Goal: Use online tool/utility

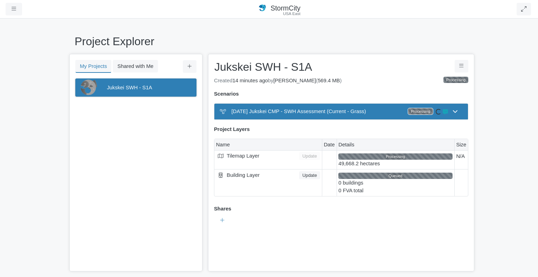
click at [241, 33] on div "Project Explorer My Projects Shared with Me Filter You don't currently have any…" at bounding box center [269, 147] width 538 height 259
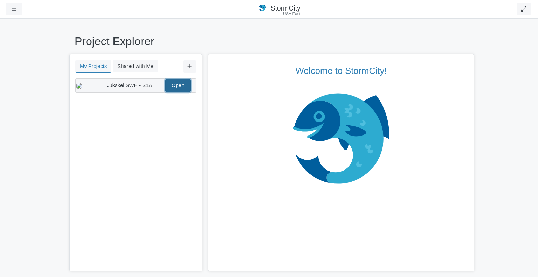
click at [179, 84] on link "Open" at bounding box center [177, 85] width 25 height 13
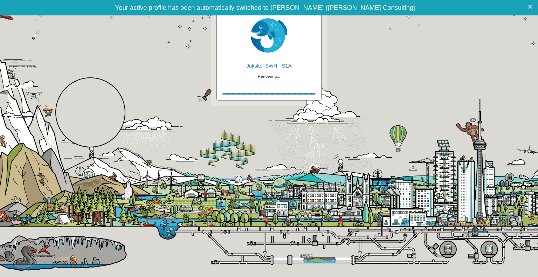
checkbox input "true"
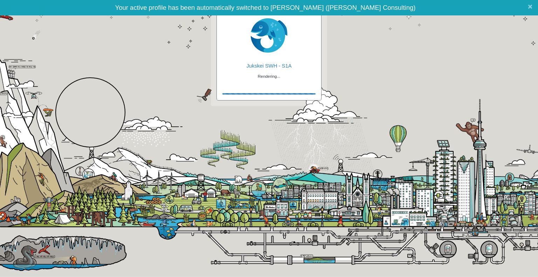
checkbox input "true"
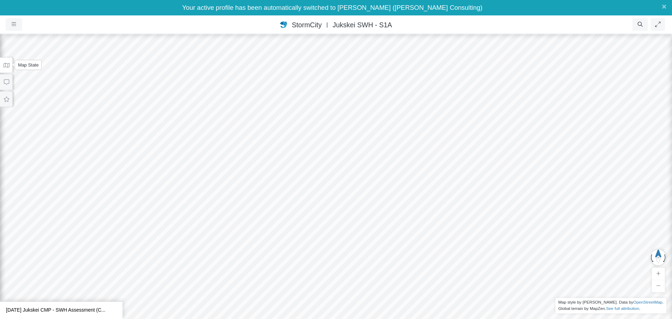
click at [7, 66] on icon at bounding box center [7, 65] width 6 height 5
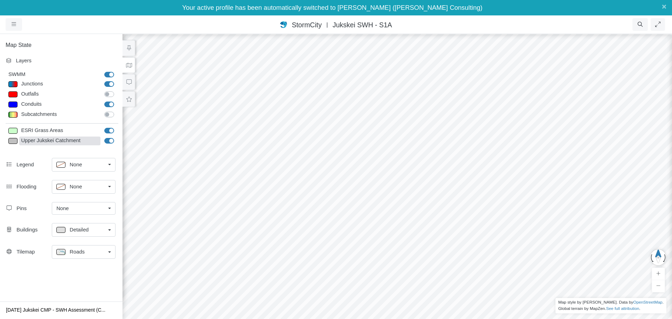
click at [77, 142] on div "Upper Jukskei Catchment" at bounding box center [59, 141] width 81 height 9
type input "Visible"
checkbox input "true"
type input "2"
type input "0"
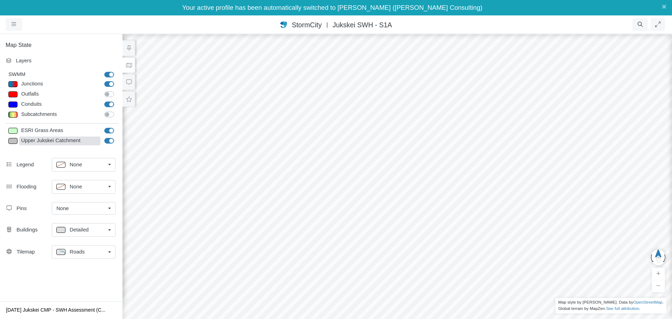
type input "2"
select select "None"
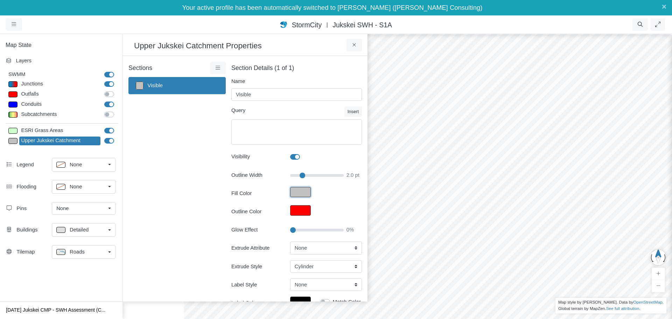
click at [295, 192] on button "Fill Color" at bounding box center [300, 192] width 21 height 11
type input "#c0c0c0ff"
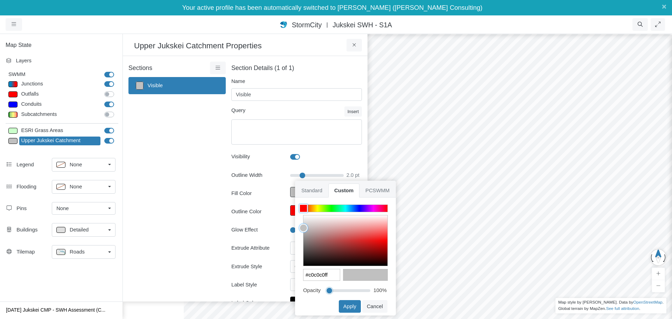
drag, startPoint x: 367, startPoint y: 292, endPoint x: 310, endPoint y: 291, distance: 56.7
type input "0"
click at [327, 277] on input "range" at bounding box center [349, 289] width 44 height 8
type input "#c0c0c000"
click at [352, 277] on button "Apply" at bounding box center [350, 306] width 22 height 13
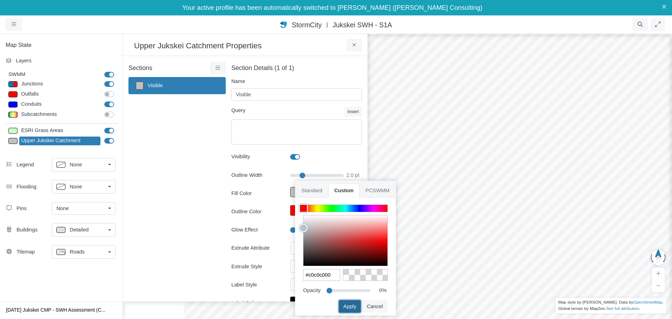
type input "2"
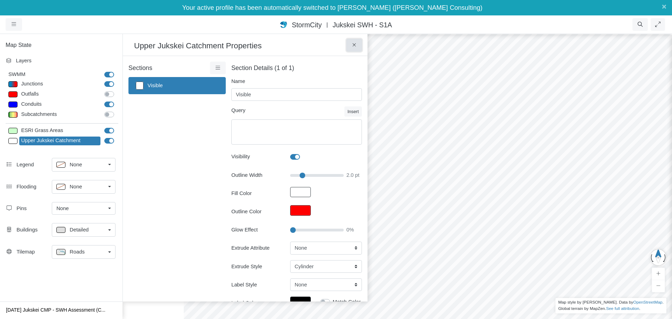
click at [358, 45] on button at bounding box center [355, 45] width 16 height 13
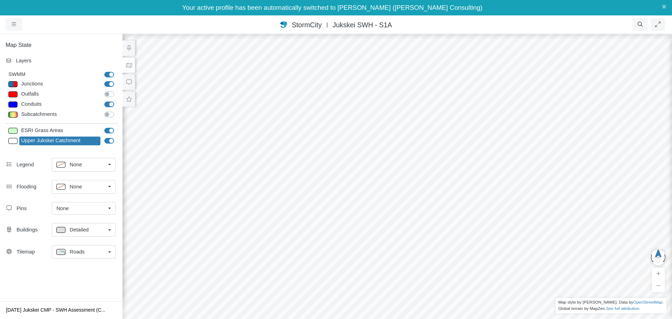
drag, startPoint x: 363, startPoint y: 178, endPoint x: 345, endPoint y: 133, distance: 49.0
click at [345, 133] on div at bounding box center [397, 168] width 672 height 301
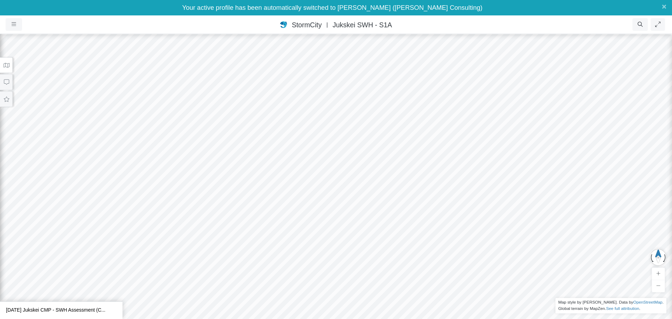
drag, startPoint x: 287, startPoint y: 221, endPoint x: 305, endPoint y: 204, distance: 25.0
click at [305, 204] on div at bounding box center [336, 168] width 672 height 301
click at [9, 63] on icon at bounding box center [6, 64] width 7 height 5
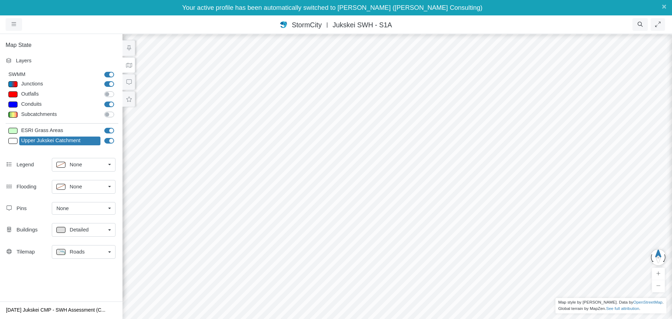
click at [100, 250] on div "Roads" at bounding box center [80, 252] width 49 height 9
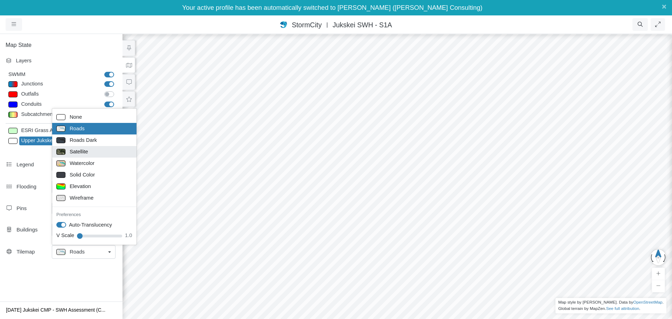
click at [90, 151] on div "Satellite" at bounding box center [94, 151] width 76 height 9
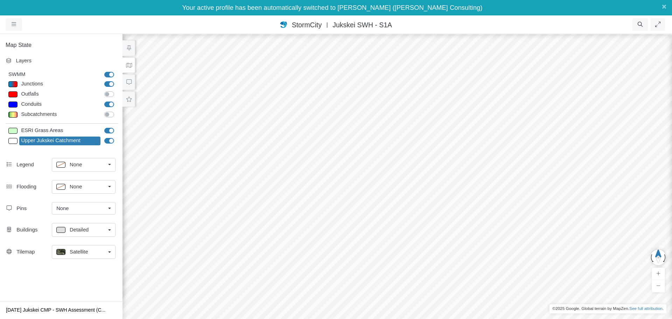
drag, startPoint x: 302, startPoint y: 173, endPoint x: 287, endPoint y: 208, distance: 38.4
click at [287, 208] on div at bounding box center [397, 168] width 672 height 301
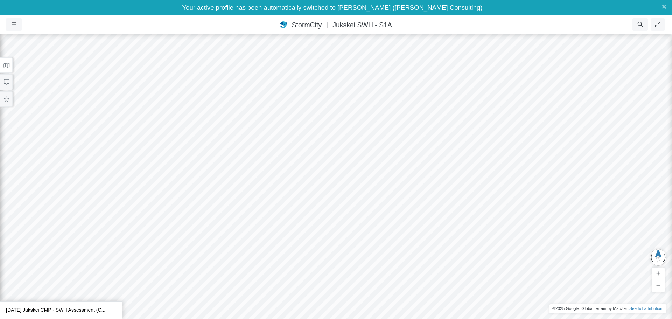
drag, startPoint x: 266, startPoint y: 214, endPoint x: 270, endPoint y: 195, distance: 19.4
drag, startPoint x: 267, startPoint y: 200, endPoint x: 264, endPoint y: 195, distance: 6.0
click at [264, 195] on div at bounding box center [336, 168] width 672 height 301
drag, startPoint x: 264, startPoint y: 195, endPoint x: 304, endPoint y: 81, distance: 121.4
drag, startPoint x: 297, startPoint y: 241, endPoint x: 289, endPoint y: 229, distance: 14.4
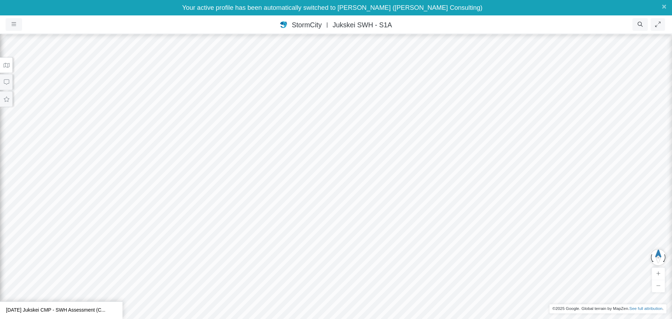
drag, startPoint x: 291, startPoint y: 230, endPoint x: 279, endPoint y: 233, distance: 12.5
click at [279, 233] on div at bounding box center [336, 168] width 672 height 301
drag, startPoint x: 483, startPoint y: 214, endPoint x: 298, endPoint y: 199, distance: 185.5
click at [298, 199] on div at bounding box center [336, 168] width 672 height 301
drag, startPoint x: 348, startPoint y: 211, endPoint x: 298, endPoint y: 231, distance: 53.5
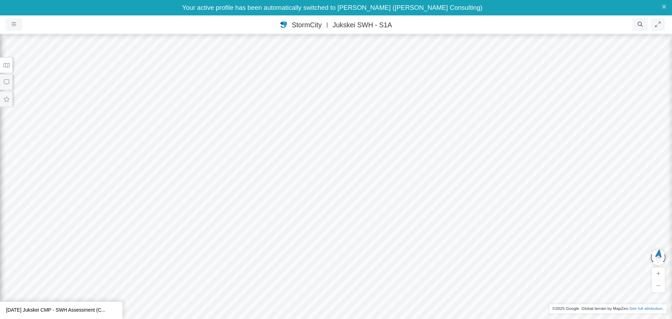
drag, startPoint x: 269, startPoint y: 240, endPoint x: 451, endPoint y: 137, distance: 208.8
click at [451, 137] on div at bounding box center [336, 168] width 672 height 301
drag, startPoint x: 147, startPoint y: 229, endPoint x: 426, endPoint y: 184, distance: 281.8
click at [410, 185] on div at bounding box center [336, 168] width 672 height 301
drag, startPoint x: 134, startPoint y: 252, endPoint x: 415, endPoint y: 161, distance: 295.0
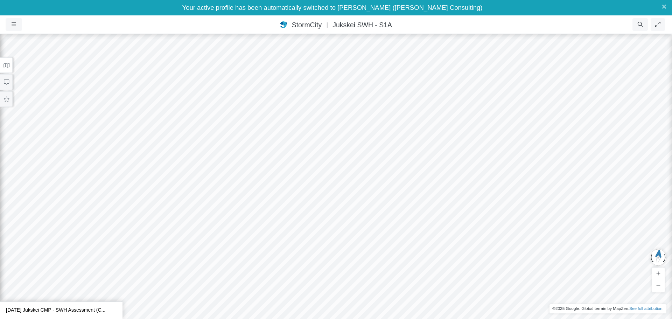
click at [414, 161] on div at bounding box center [336, 168] width 672 height 301
drag, startPoint x: 338, startPoint y: 167, endPoint x: 368, endPoint y: 208, distance: 51.3
click at [368, 208] on div at bounding box center [336, 168] width 672 height 301
drag, startPoint x: 268, startPoint y: 144, endPoint x: 274, endPoint y: 282, distance: 137.8
click at [274, 277] on div at bounding box center [336, 168] width 672 height 301
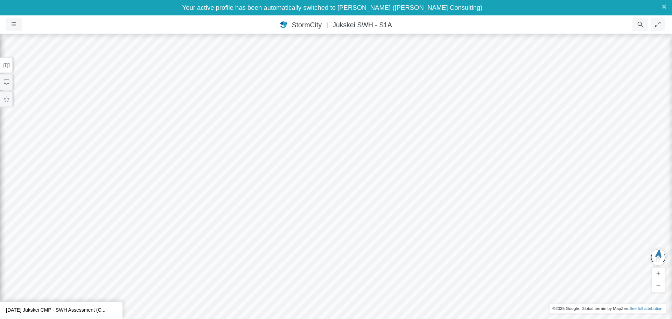
drag, startPoint x: 379, startPoint y: 135, endPoint x: 343, endPoint y: 205, distance: 78.5
click at [246, 247] on div at bounding box center [336, 168] width 672 height 301
drag, startPoint x: 403, startPoint y: 153, endPoint x: 271, endPoint y: 257, distance: 167.1
click at [271, 257] on div at bounding box center [336, 168] width 672 height 301
drag, startPoint x: 400, startPoint y: 194, endPoint x: 310, endPoint y: 270, distance: 118.0
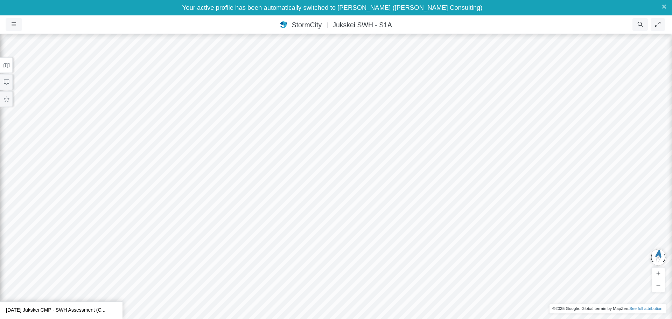
click at [310, 270] on div at bounding box center [336, 168] width 672 height 301
drag, startPoint x: 333, startPoint y: 200, endPoint x: 293, endPoint y: 224, distance: 46.4
click at [293, 224] on div at bounding box center [336, 168] width 672 height 301
drag, startPoint x: 407, startPoint y: 149, endPoint x: 238, endPoint y: 161, distance: 169.6
click at [238, 161] on div at bounding box center [336, 168] width 672 height 301
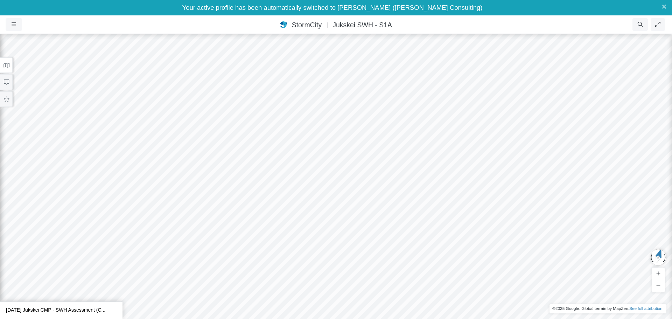
drag, startPoint x: 386, startPoint y: 186, endPoint x: 368, endPoint y: 255, distance: 72.1
drag, startPoint x: 378, startPoint y: 178, endPoint x: 289, endPoint y: 245, distance: 111.5
click at [289, 245] on div at bounding box center [336, 168] width 672 height 301
drag, startPoint x: 324, startPoint y: 161, endPoint x: 319, endPoint y: 147, distance: 15.5
click at [319, 147] on div at bounding box center [336, 168] width 672 height 301
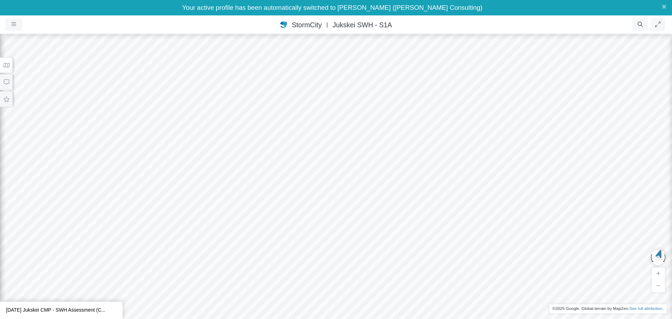
click at [8, 64] on icon at bounding box center [6, 64] width 7 height 5
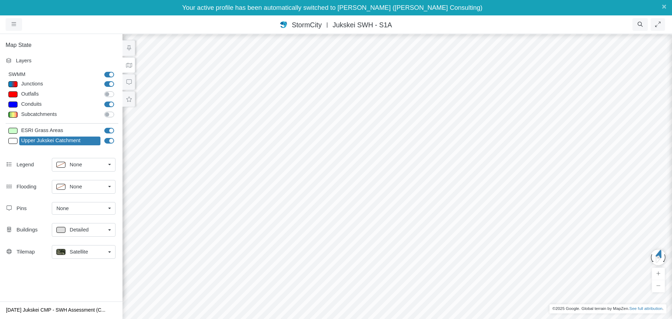
click at [111, 232] on link "Detailed" at bounding box center [84, 230] width 64 height 14
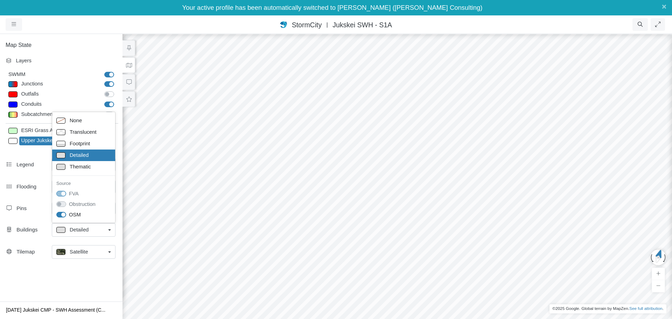
click at [111, 232] on link "Detailed" at bounding box center [84, 230] width 64 height 14
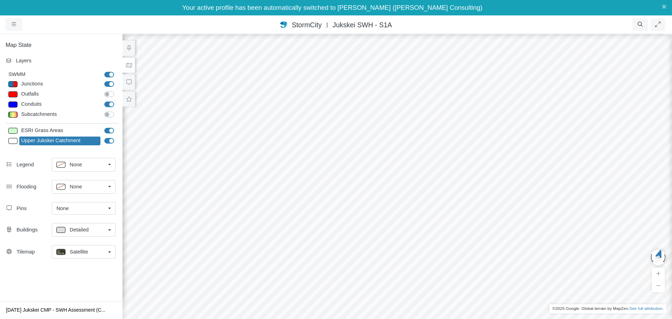
click at [111, 250] on link "Satellite" at bounding box center [84, 252] width 64 height 14
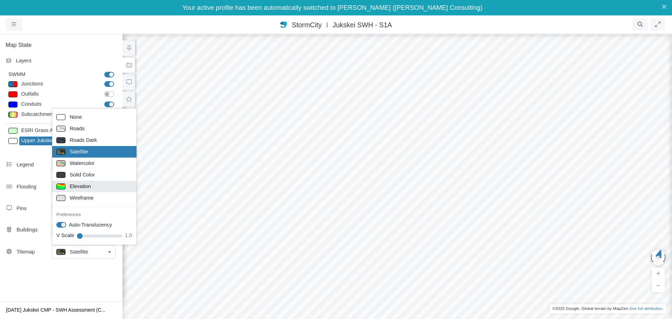
click at [81, 185] on span "Elevation" at bounding box center [80, 186] width 21 height 8
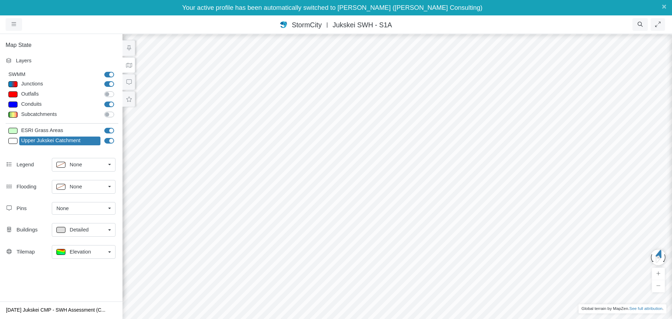
click at [98, 251] on div "Elevation" at bounding box center [80, 252] width 49 height 9
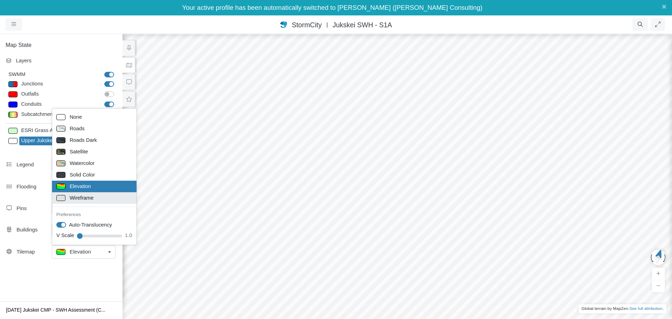
click at [110, 200] on div "Wireframe" at bounding box center [94, 198] width 76 height 9
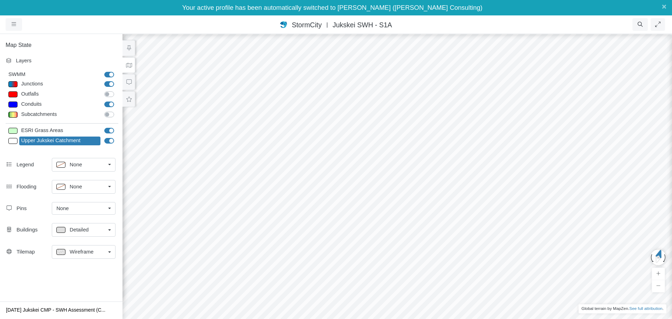
click at [104, 256] on div "Wireframe" at bounding box center [80, 252] width 49 height 9
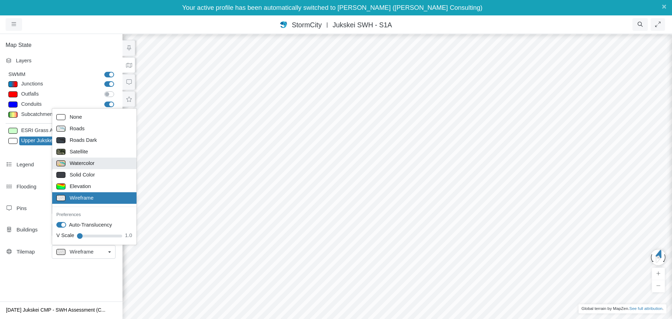
click at [96, 163] on div "Watercolor" at bounding box center [94, 163] width 76 height 9
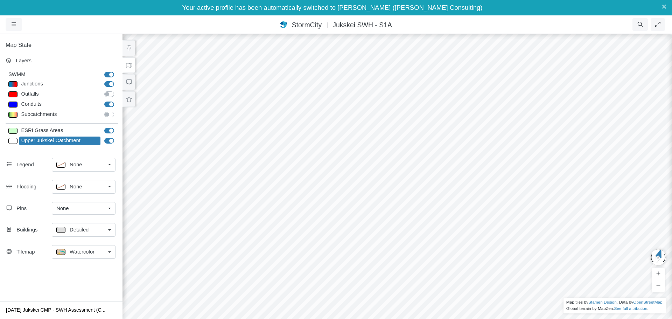
drag, startPoint x: 512, startPoint y: 200, endPoint x: 478, endPoint y: 120, distance: 87.0
click at [478, 120] on div at bounding box center [397, 168] width 672 height 301
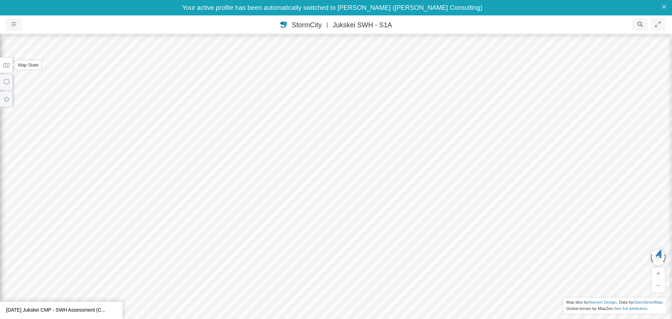
click at [11, 64] on button at bounding box center [6, 65] width 13 height 16
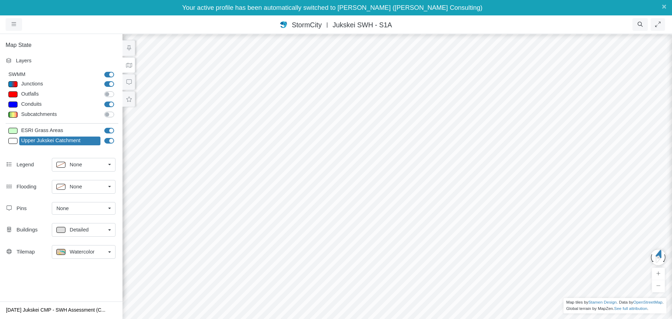
click at [99, 256] on div "Watercolor" at bounding box center [80, 252] width 49 height 9
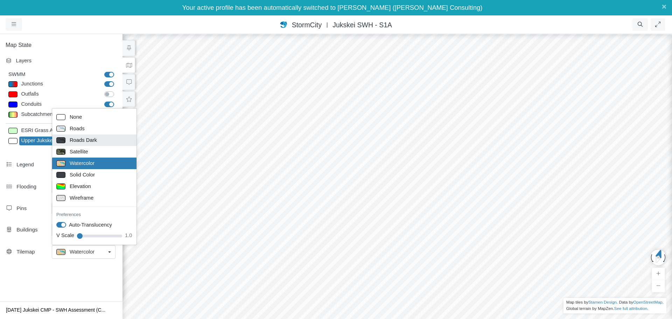
click at [93, 139] on span "Roads Dark" at bounding box center [83, 140] width 27 height 8
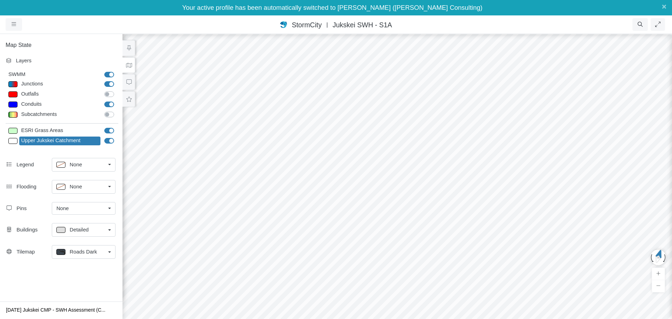
drag, startPoint x: 287, startPoint y: 128, endPoint x: 283, endPoint y: 159, distance: 30.7
click at [283, 159] on div at bounding box center [397, 168] width 672 height 301
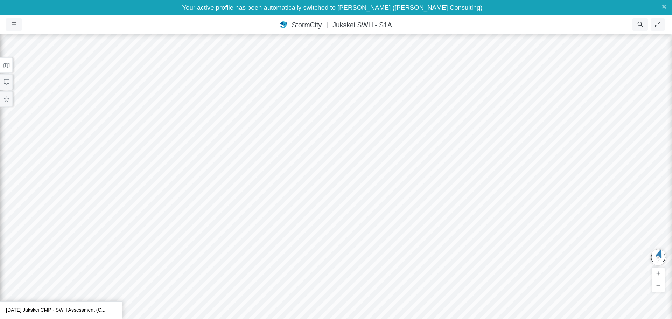
drag, startPoint x: 298, startPoint y: 171, endPoint x: 300, endPoint y: 154, distance: 17.3
click at [6, 62] on icon at bounding box center [6, 64] width 7 height 5
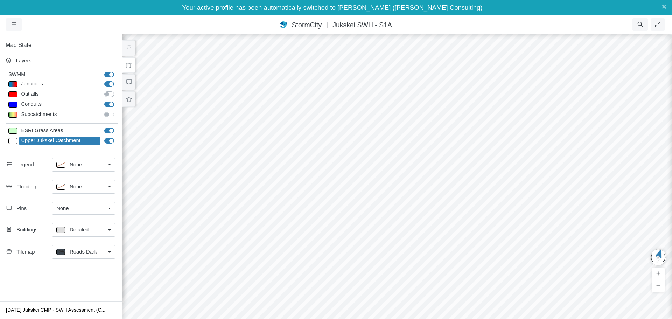
click at [103, 253] on div "Roads Dark" at bounding box center [80, 252] width 49 height 9
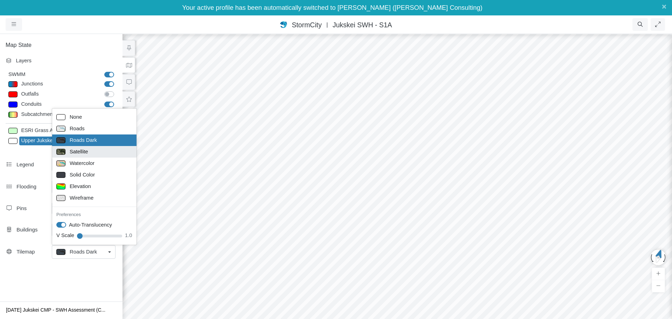
click at [98, 151] on div "Satellite" at bounding box center [94, 151] width 76 height 9
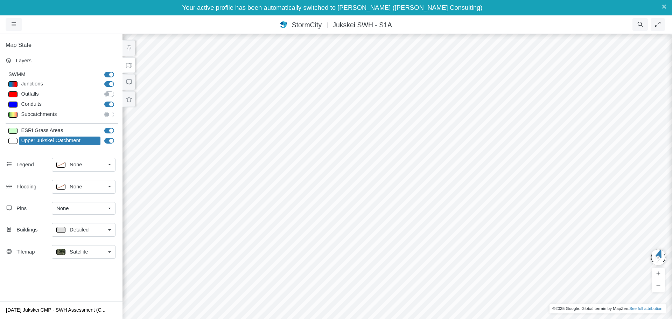
click at [110, 190] on link "None" at bounding box center [84, 187] width 64 height 14
click at [110, 167] on link "None" at bounding box center [84, 165] width 64 height 14
click at [265, 151] on div at bounding box center [397, 168] width 672 height 301
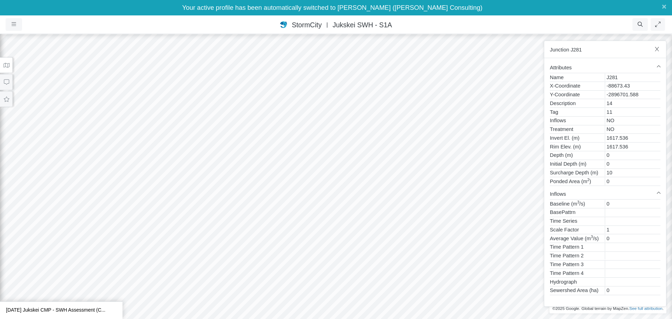
click at [538, 50] on icon "button" at bounding box center [657, 49] width 4 height 5
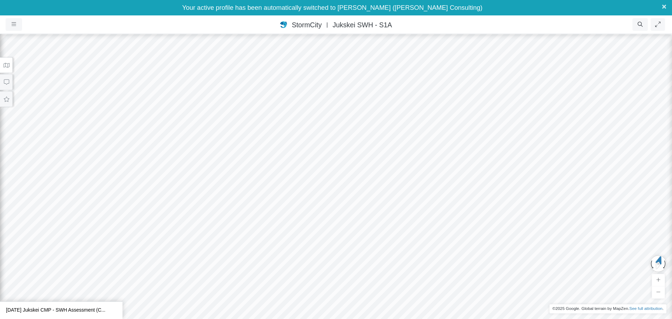
click at [538, 8] on span "×" at bounding box center [664, 6] width 5 height 9
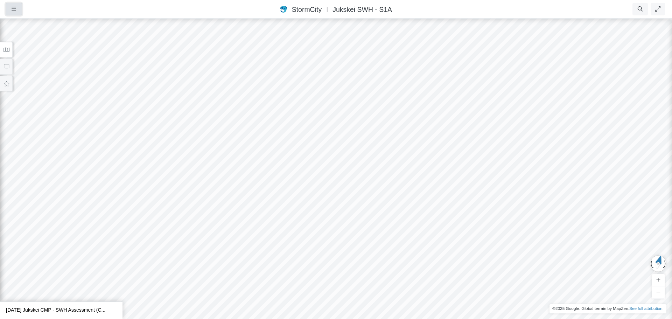
click at [12, 9] on icon "button" at bounding box center [14, 8] width 5 height 5
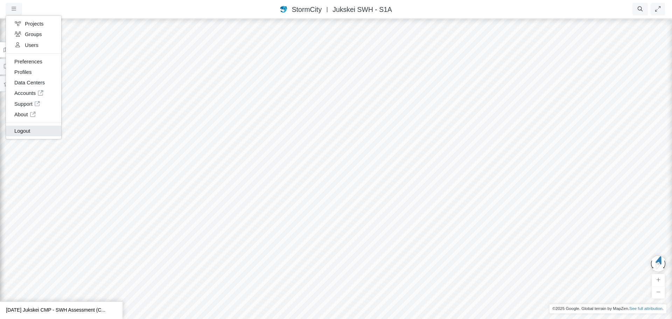
click at [29, 130] on link "Logout" at bounding box center [33, 131] width 55 height 11
